Goal: Information Seeking & Learning: Learn about a topic

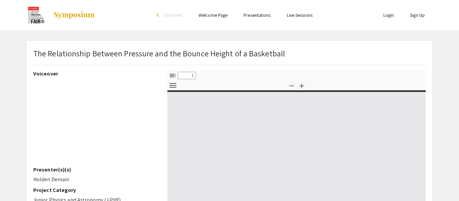
select select "custom"
type input "0"
select select "custom"
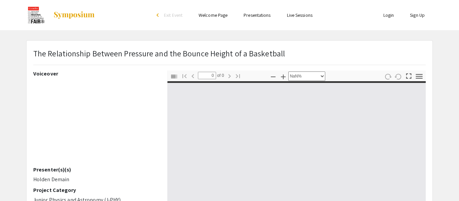
type input "1"
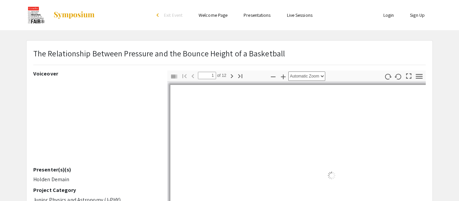
select select "auto"
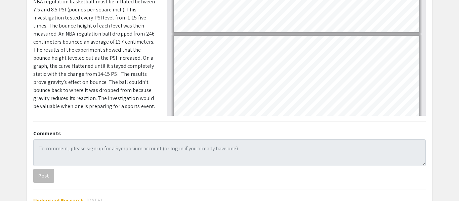
scroll to position [189, 0]
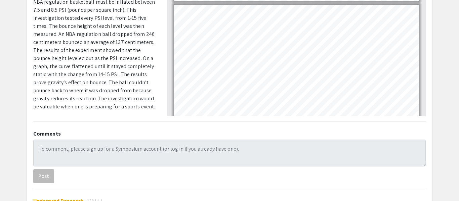
type input "3"
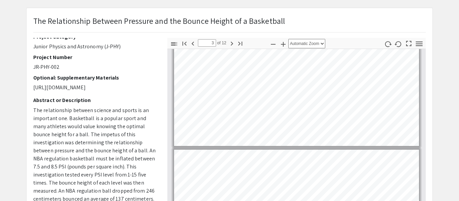
scroll to position [0, 0]
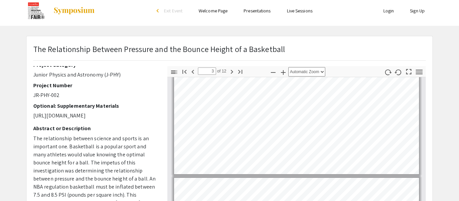
scroll to position [0, 0]
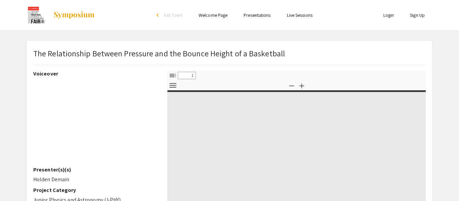
select select "custom"
type input "0"
select select "custom"
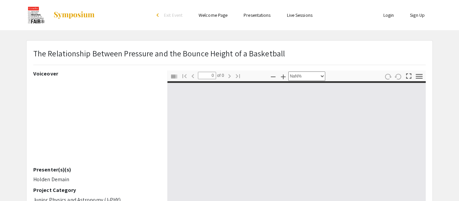
type input "1"
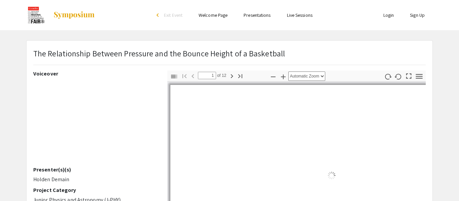
scroll to position [12, 0]
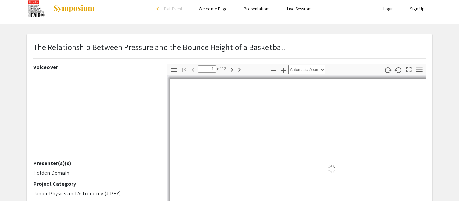
select select "auto"
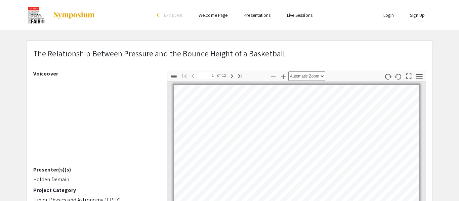
scroll to position [3, 0]
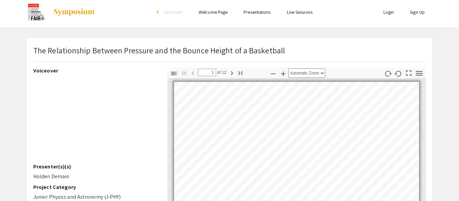
click at [312, 14] on link "Live Sessions" at bounding box center [300, 12] width 26 height 6
